Goal: Obtain resource: Download file/media

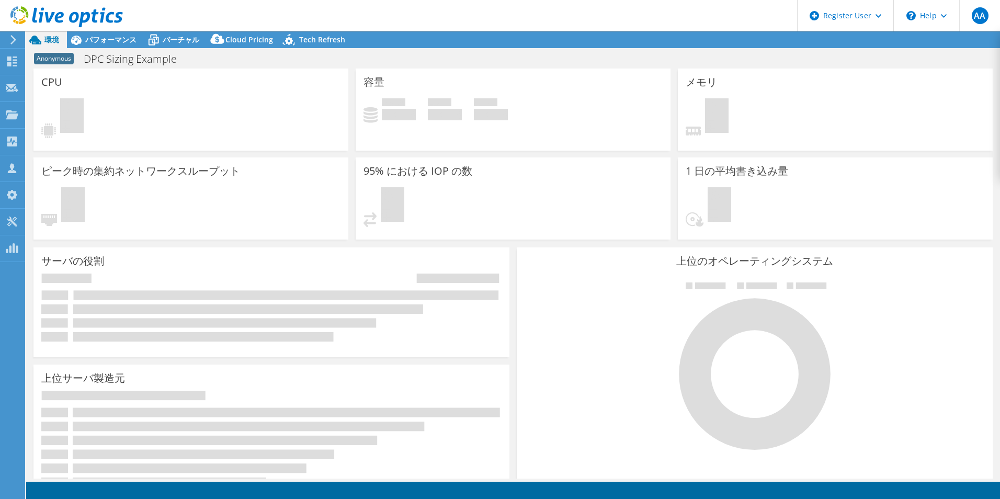
select select "[GEOGRAPHIC_DATA]"
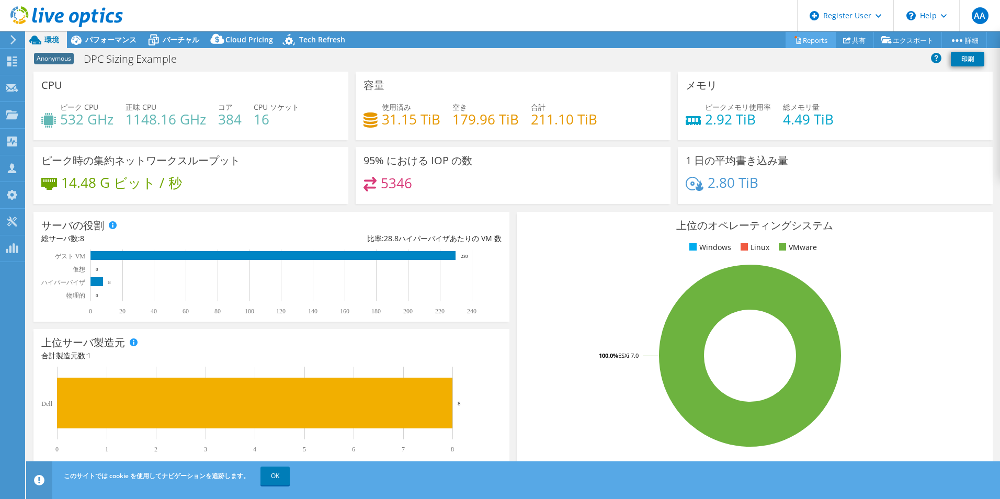
click at [823, 43] on link "Reports" at bounding box center [810, 40] width 50 height 16
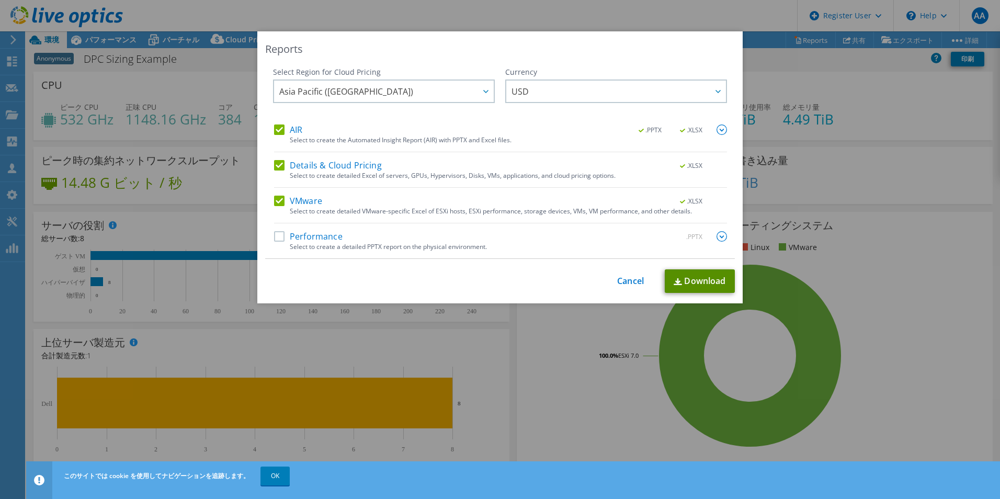
click at [686, 286] on link "Download" at bounding box center [700, 281] width 70 height 24
drag, startPoint x: 600, startPoint y: 2, endPoint x: 605, endPoint y: 13, distance: 12.6
click at [600, 2] on div "Reports Select Region for Cloud Pricing Asia Pacific ([GEOGRAPHIC_DATA]) [GEOGR…" at bounding box center [500, 249] width 1000 height 499
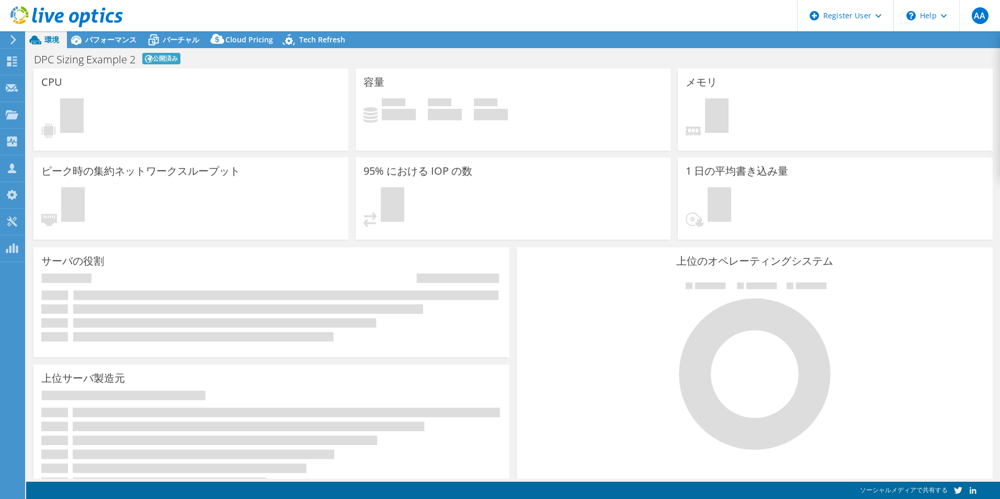
select select "[GEOGRAPHIC_DATA]"
select select "JPY"
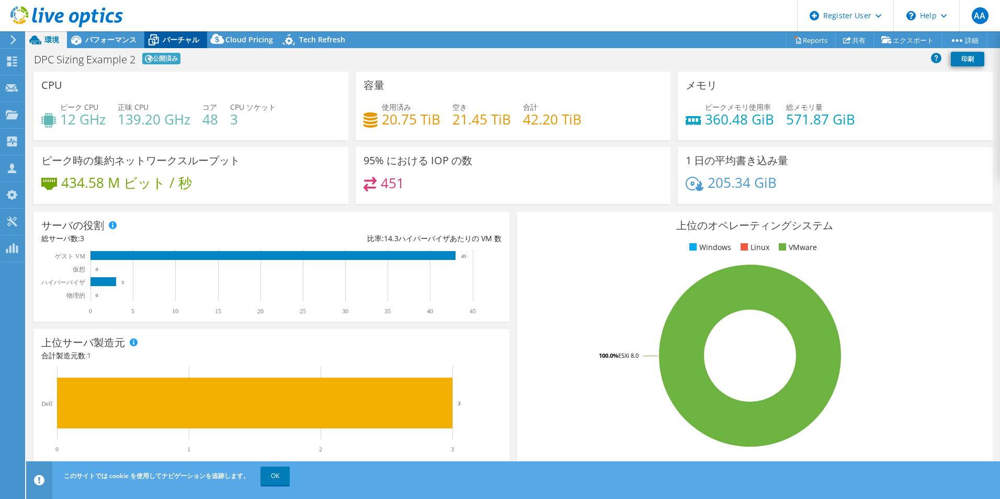
click at [186, 42] on span "バーチャル" at bounding box center [181, 40] width 37 height 10
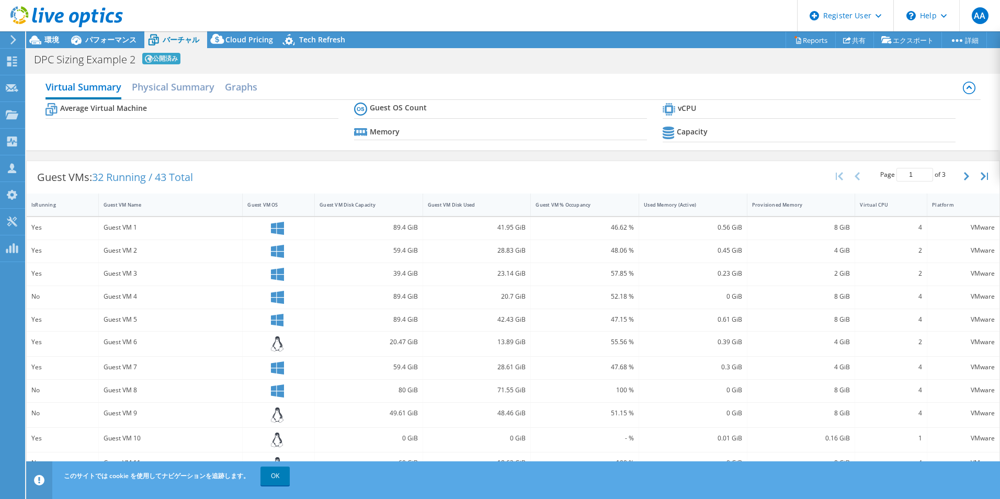
click at [144, 38] on icon at bounding box center [153, 40] width 18 height 18
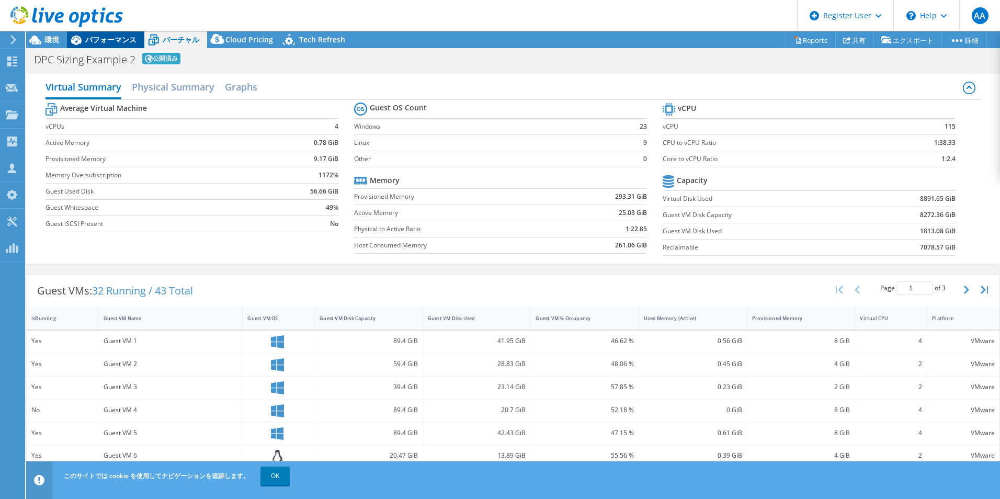
click at [110, 38] on span "パフォーマンス" at bounding box center [110, 40] width 51 height 10
